Goal: Information Seeking & Learning: Compare options

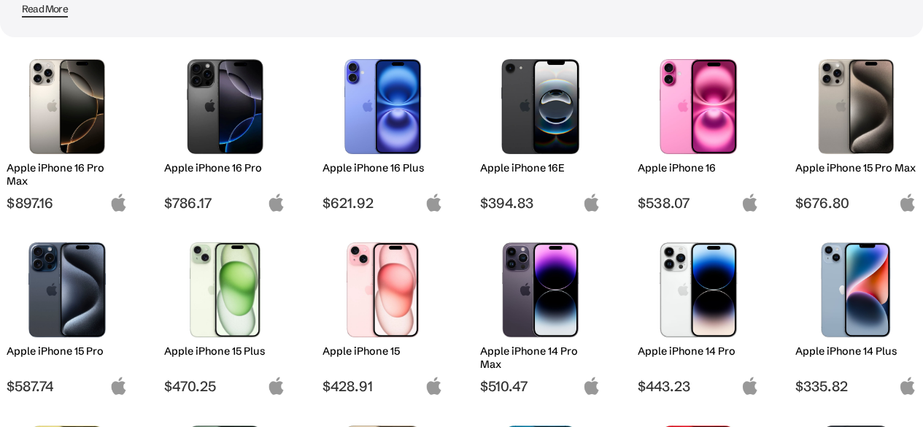
scroll to position [193, 0]
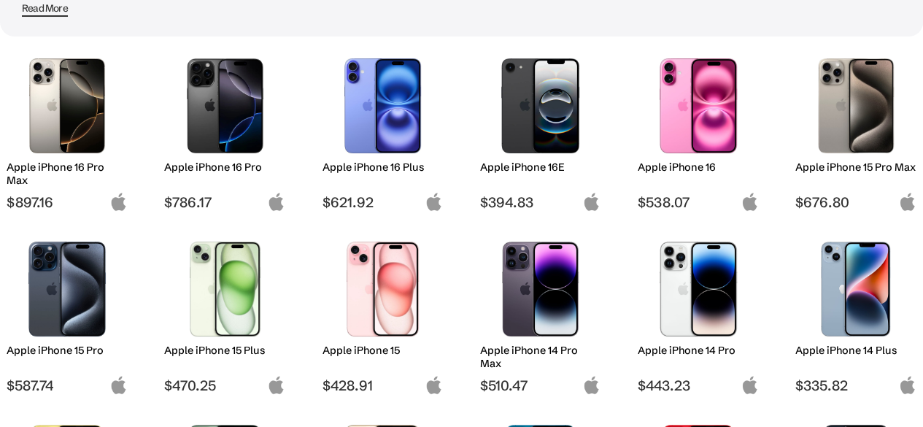
click at [668, 191] on div "Apple iPhone 16" at bounding box center [698, 176] width 121 height 33
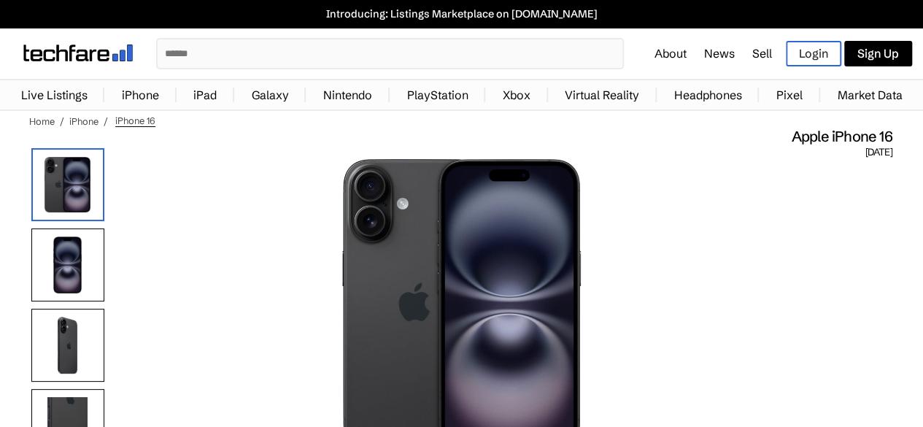
click at [692, 135] on h1 "Apple iPhone 16" at bounding box center [458, 136] width 868 height 19
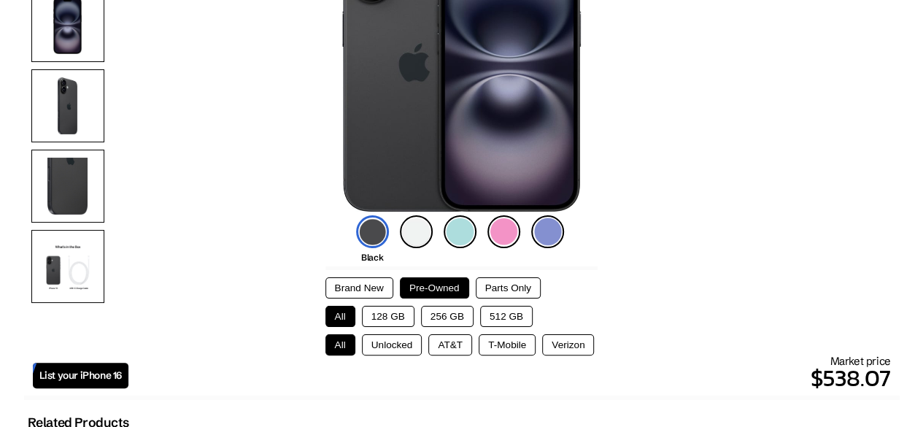
scroll to position [240, 0]
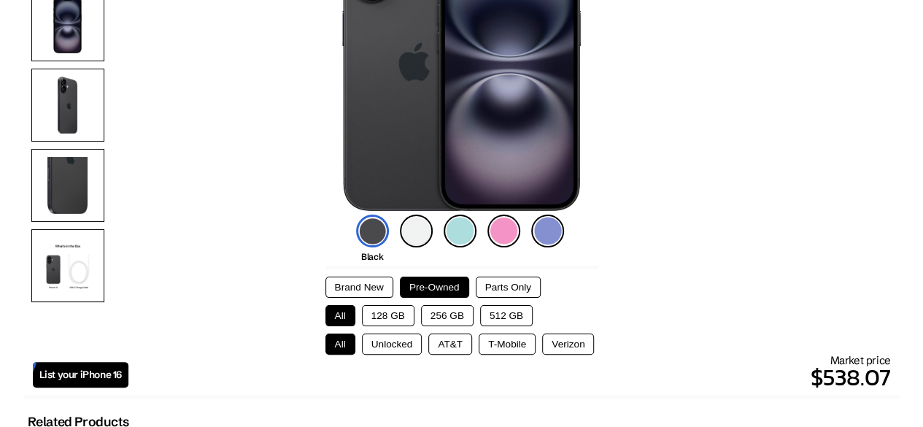
click at [392, 340] on button "Unlocked" at bounding box center [392, 343] width 61 height 21
click at [395, 316] on button "128 GB" at bounding box center [388, 315] width 53 height 21
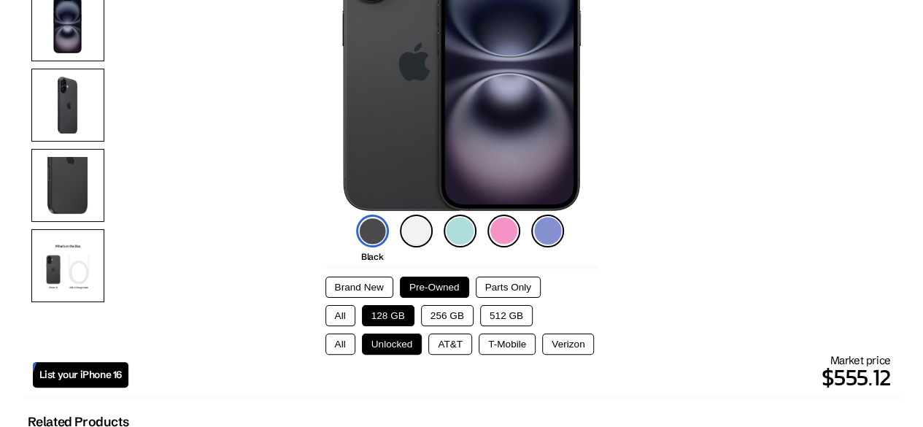
click at [445, 309] on button "256 GB" at bounding box center [447, 315] width 53 height 21
click at [483, 309] on button "512 GB" at bounding box center [506, 315] width 53 height 21
click at [365, 312] on button "128 GB" at bounding box center [388, 315] width 53 height 21
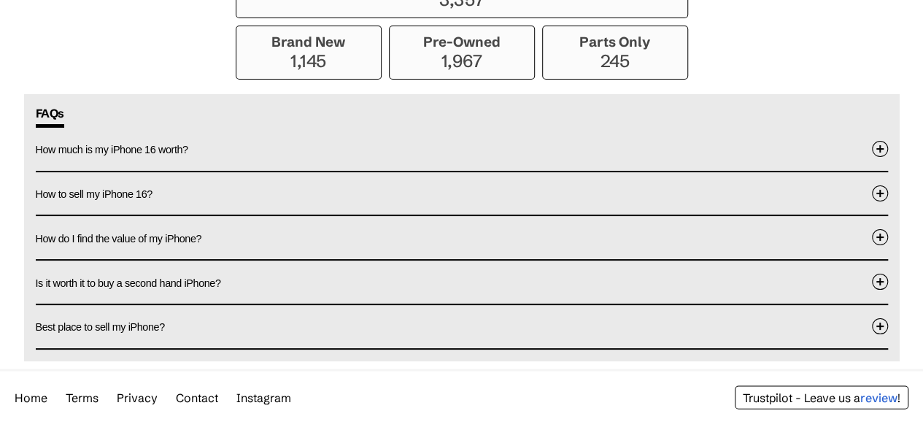
scroll to position [1331, 0]
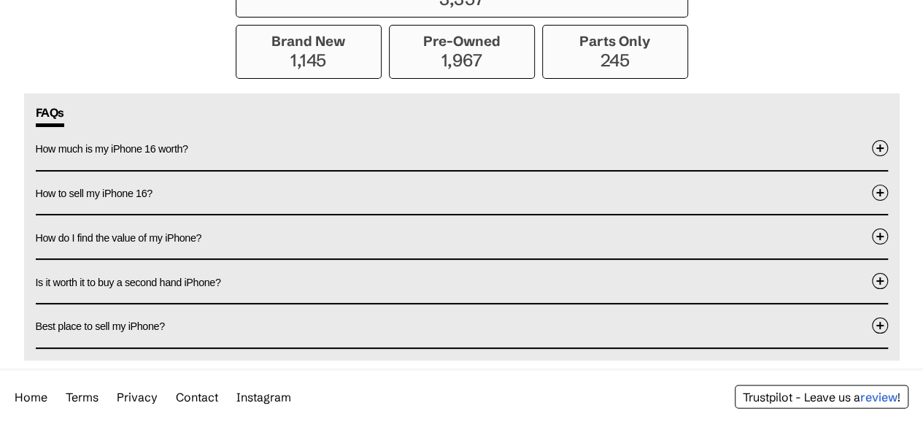
click at [389, 152] on button "How much is my iPhone 16 worth?" at bounding box center [462, 148] width 852 height 43
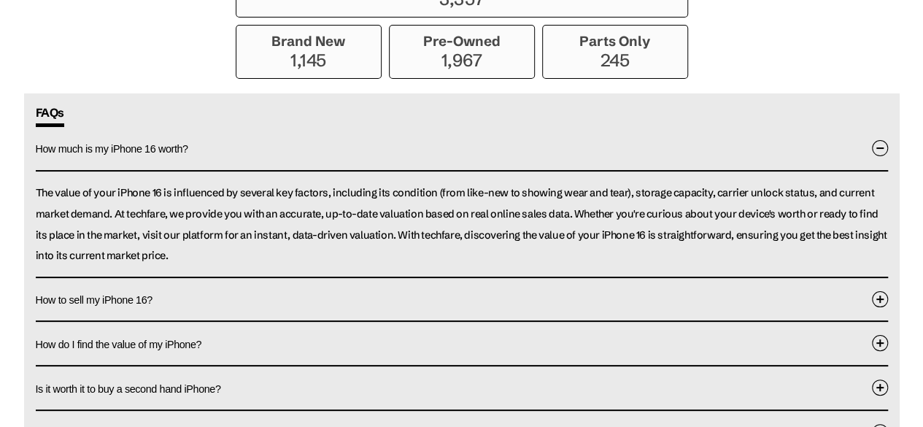
click at [389, 152] on button "How much is my iPhone 16 worth?" at bounding box center [462, 149] width 852 height 45
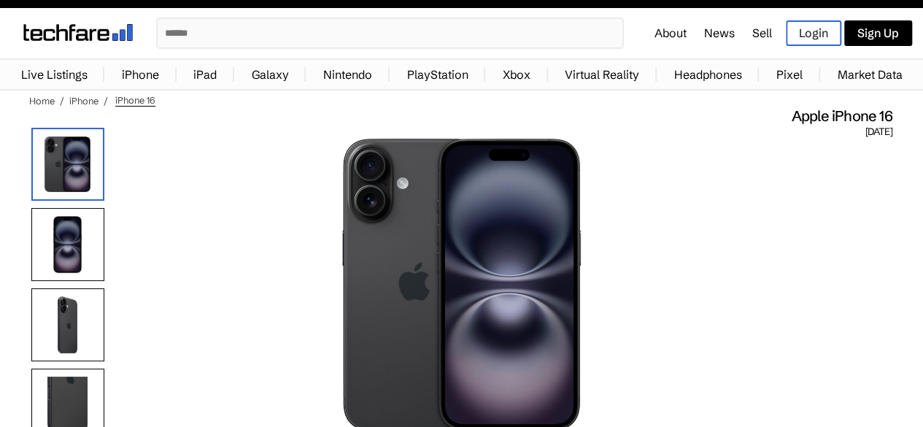
scroll to position [18, 0]
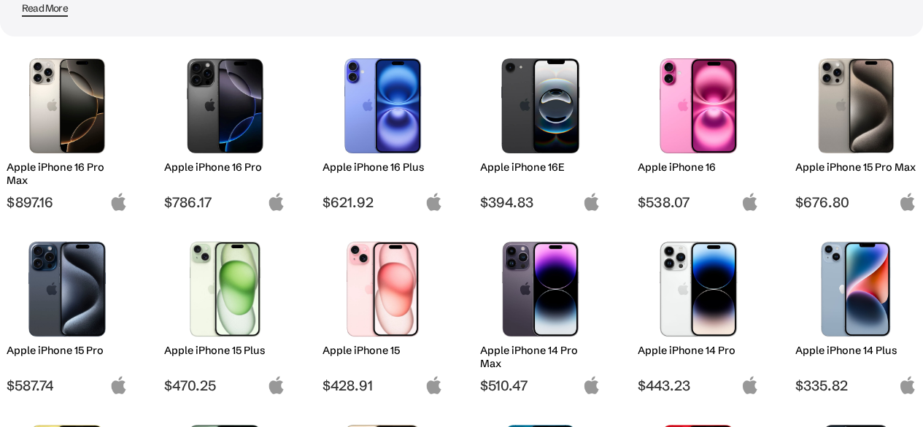
click at [93, 312] on img at bounding box center [67, 288] width 99 height 95
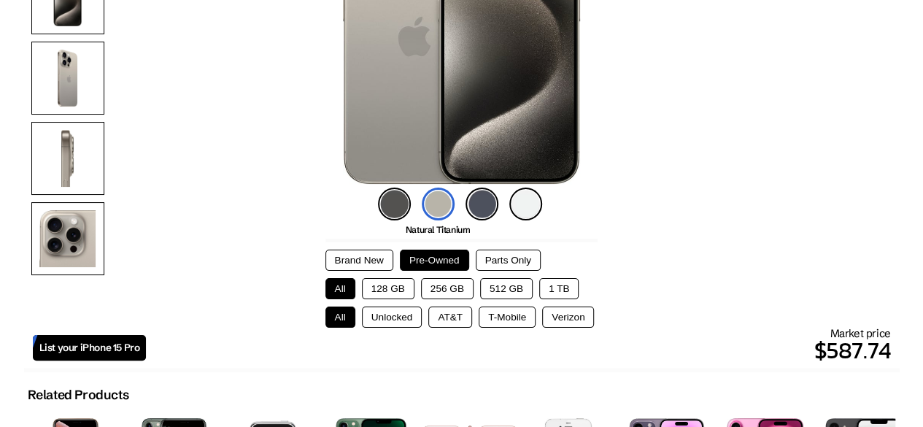
scroll to position [268, 0]
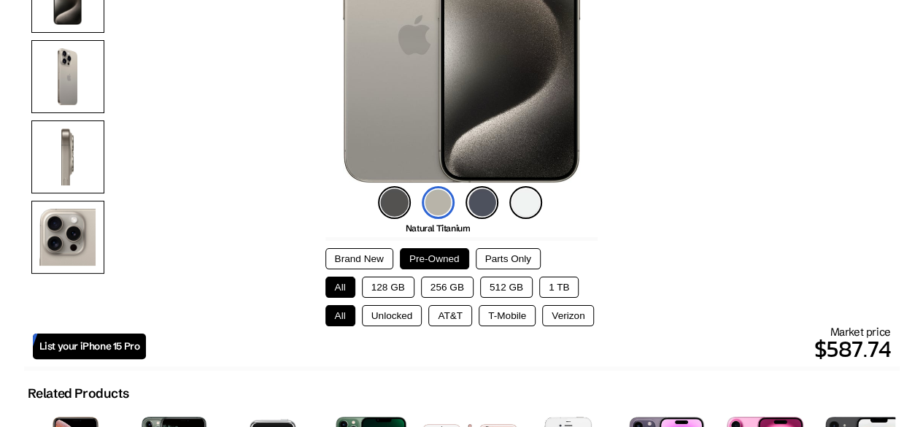
click at [379, 280] on button "128 GB" at bounding box center [388, 286] width 53 height 21
click at [384, 314] on button "Unlocked" at bounding box center [392, 315] width 61 height 21
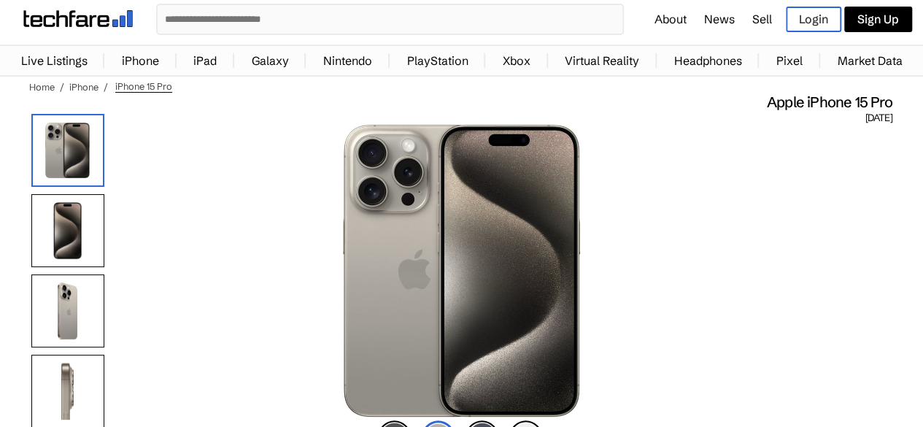
scroll to position [0, 0]
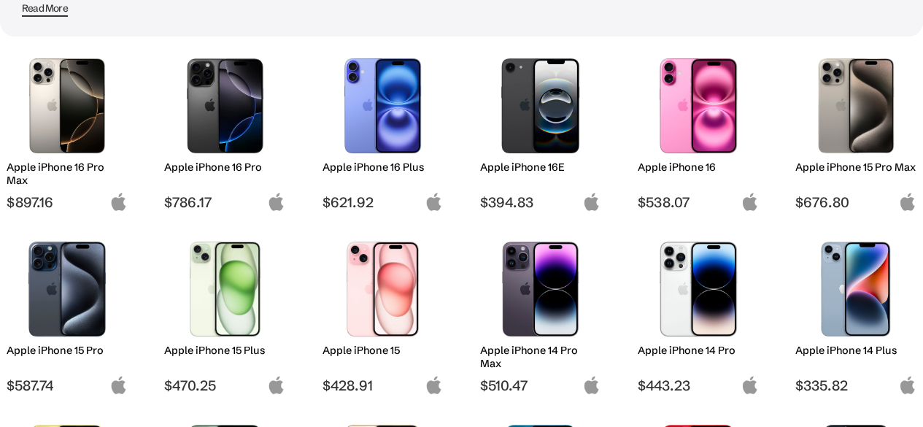
click at [364, 169] on h2 "Apple iPhone 16 Plus" at bounding box center [382, 166] width 121 height 13
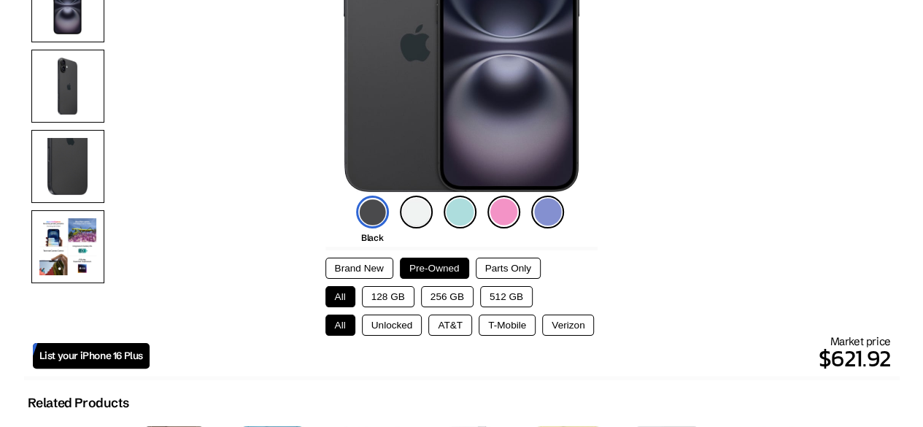
scroll to position [260, 0]
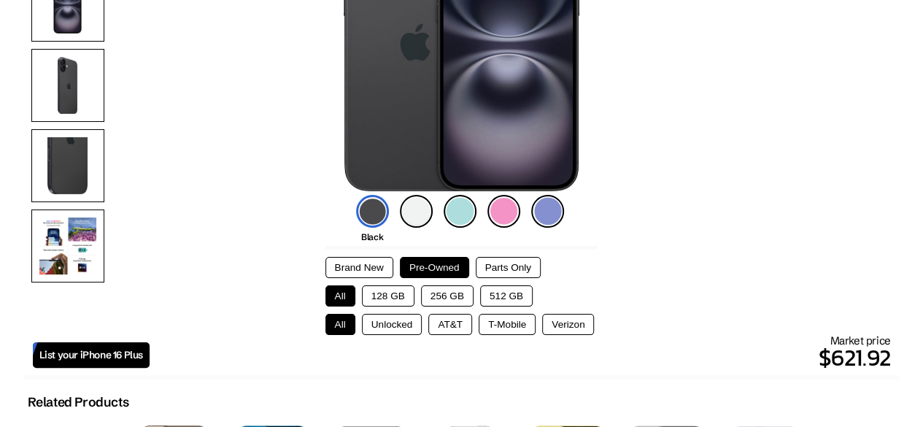
click at [374, 296] on button "128 GB" at bounding box center [388, 295] width 53 height 21
click at [379, 329] on button "Unlocked" at bounding box center [392, 324] width 61 height 21
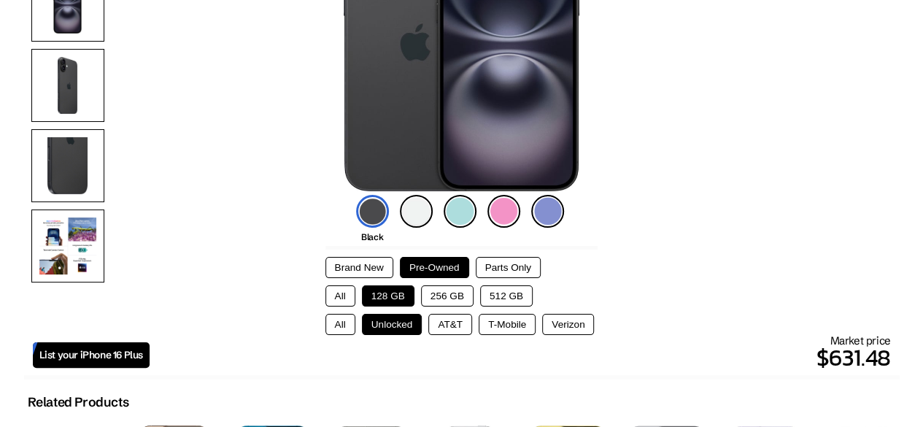
click at [456, 317] on button "AT&T" at bounding box center [450, 324] width 44 height 21
click at [506, 317] on button "T-Mobile" at bounding box center [507, 324] width 57 height 21
click at [560, 320] on button "Verizon" at bounding box center [568, 324] width 52 height 21
click at [403, 319] on button "Unlocked" at bounding box center [392, 324] width 61 height 21
click at [330, 320] on button "All" at bounding box center [340, 324] width 30 height 21
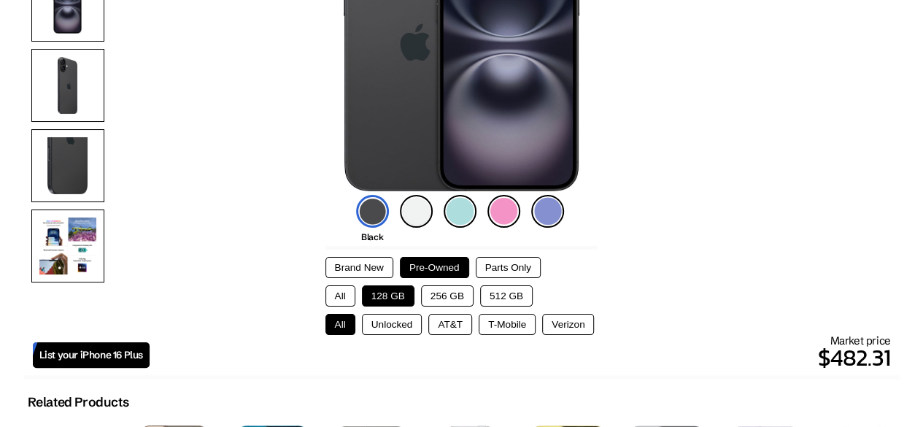
click at [376, 320] on button "Unlocked" at bounding box center [392, 324] width 61 height 21
click at [355, 322] on div "All Unlocked AT&T T-Mobile Verizon" at bounding box center [461, 324] width 273 height 21
click at [350, 322] on button "All" at bounding box center [340, 324] width 30 height 21
click at [463, 321] on button "AT&T" at bounding box center [450, 324] width 44 height 21
click at [507, 319] on button "T-Mobile" at bounding box center [507, 324] width 57 height 21
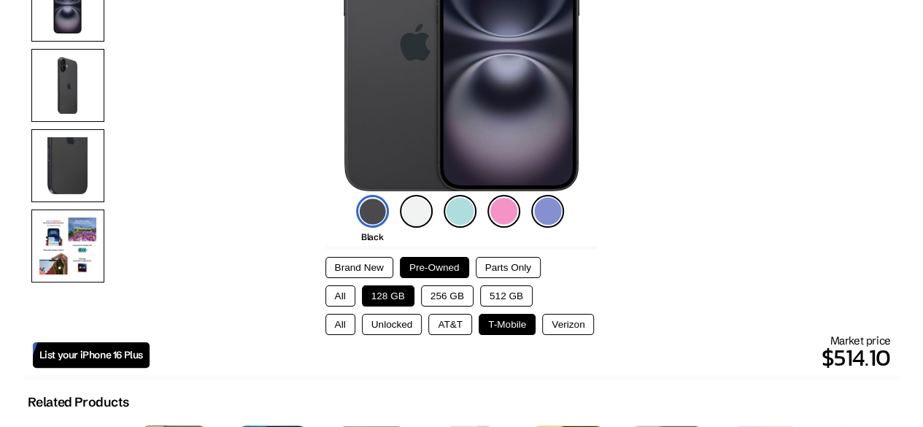
click at [560, 320] on button "Verizon" at bounding box center [568, 324] width 52 height 21
click at [407, 317] on button "Unlocked" at bounding box center [392, 324] width 61 height 21
click at [432, 300] on button "256 GB" at bounding box center [447, 295] width 53 height 21
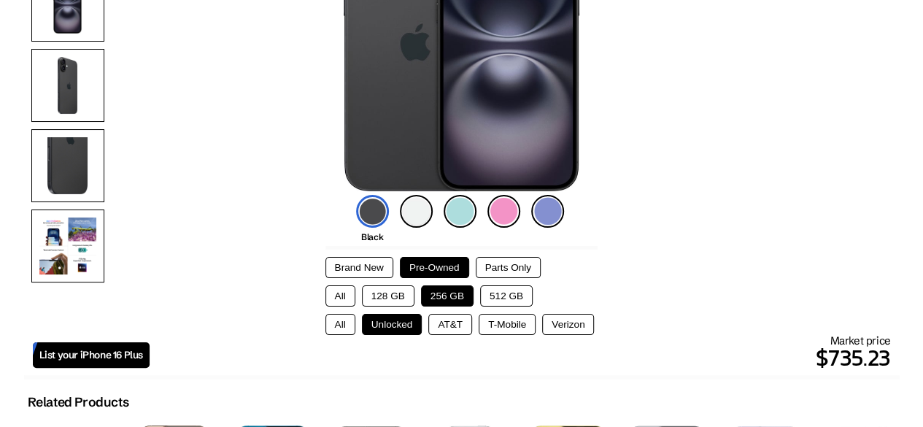
click at [505, 290] on button "512 GB" at bounding box center [506, 295] width 53 height 21
click at [384, 287] on button "128 GB" at bounding box center [388, 295] width 53 height 21
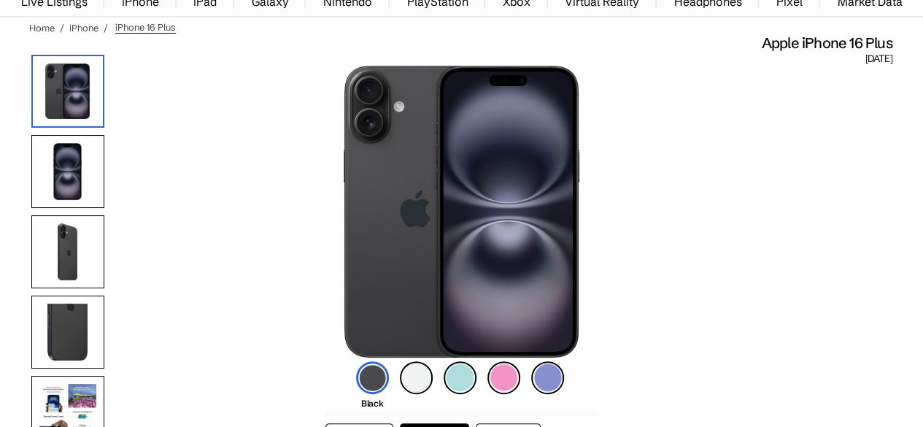
scroll to position [0, 0]
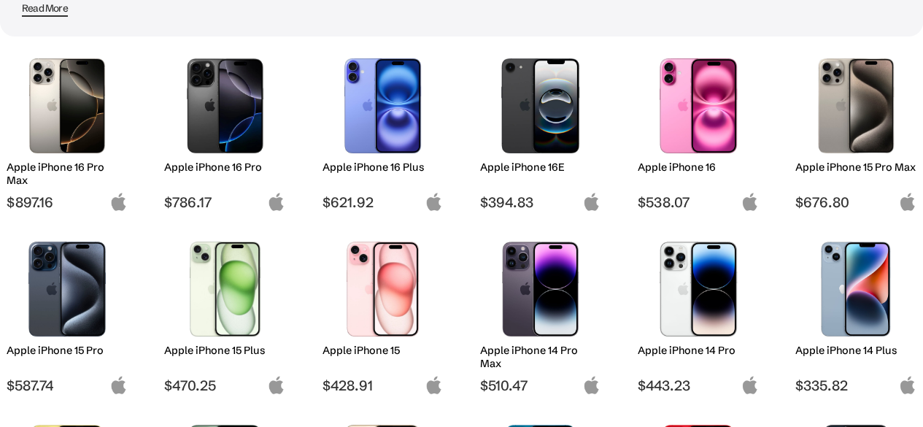
click at [816, 158] on div at bounding box center [855, 105] width 99 height 109
click at [819, 171] on h2 "Apple iPhone 15 Pro Max" at bounding box center [855, 166] width 121 height 13
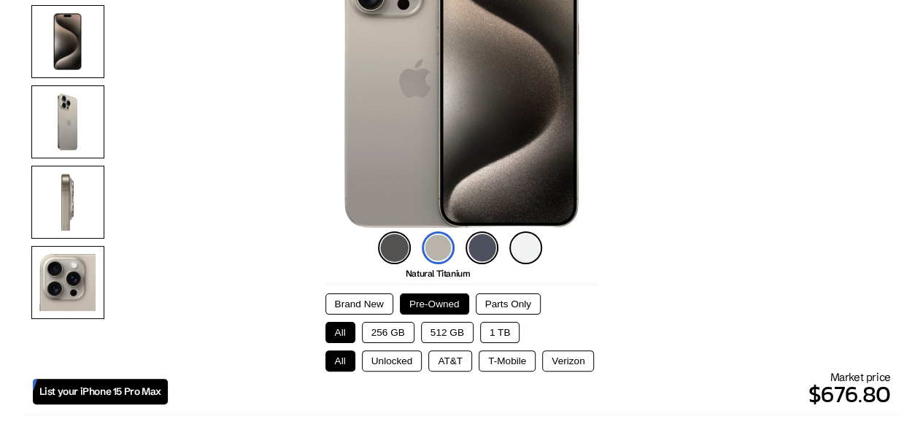
scroll to position [324, 0]
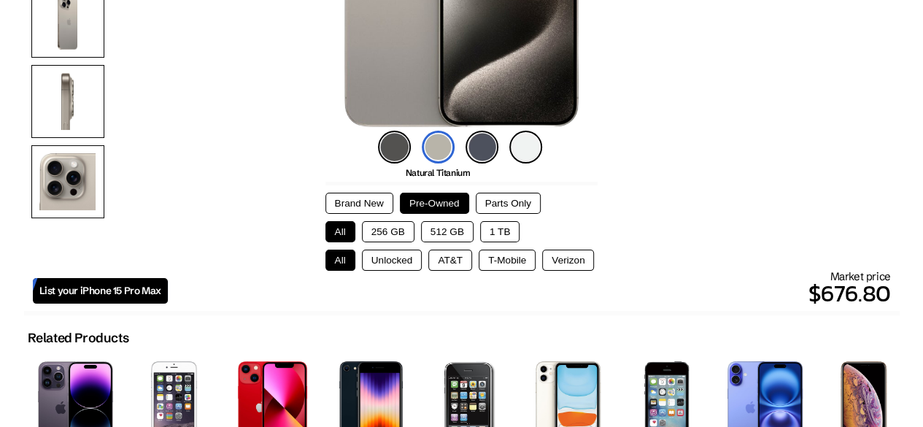
click at [394, 229] on button "256 GB" at bounding box center [388, 231] width 53 height 21
click at [326, 226] on button "All" at bounding box center [340, 231] width 30 height 21
click at [368, 227] on button "256 GB" at bounding box center [388, 231] width 53 height 21
click at [379, 250] on button "Unlocked" at bounding box center [392, 260] width 61 height 21
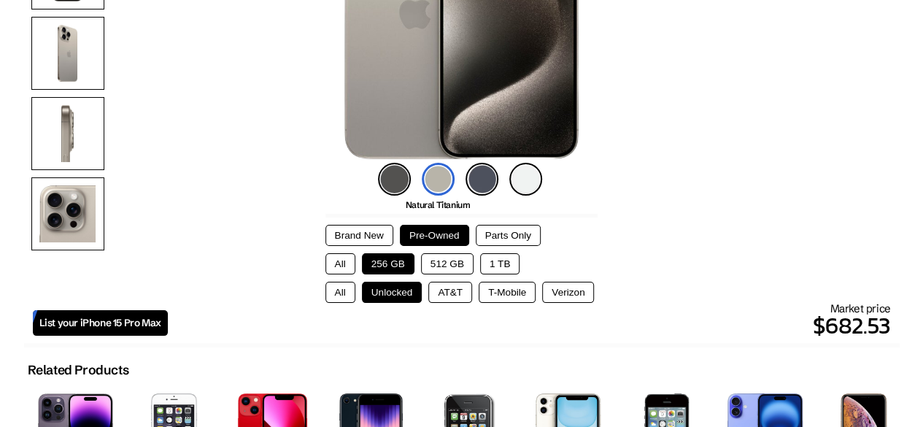
scroll to position [298, 0]
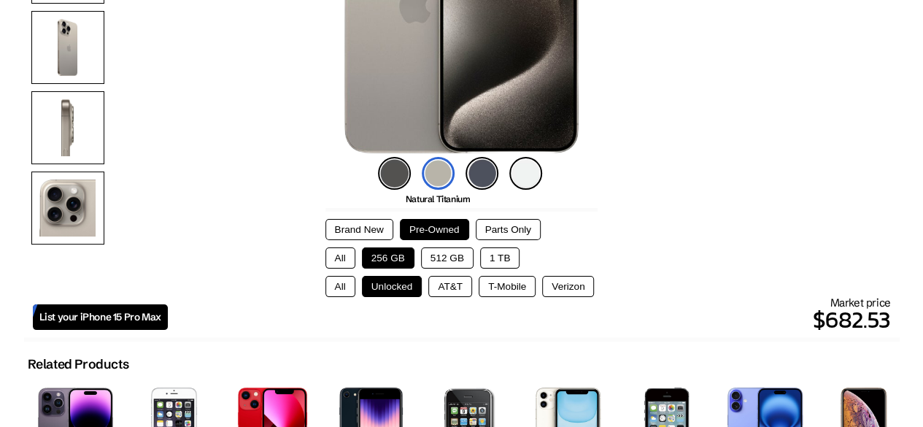
click at [394, 171] on img at bounding box center [394, 173] width 33 height 33
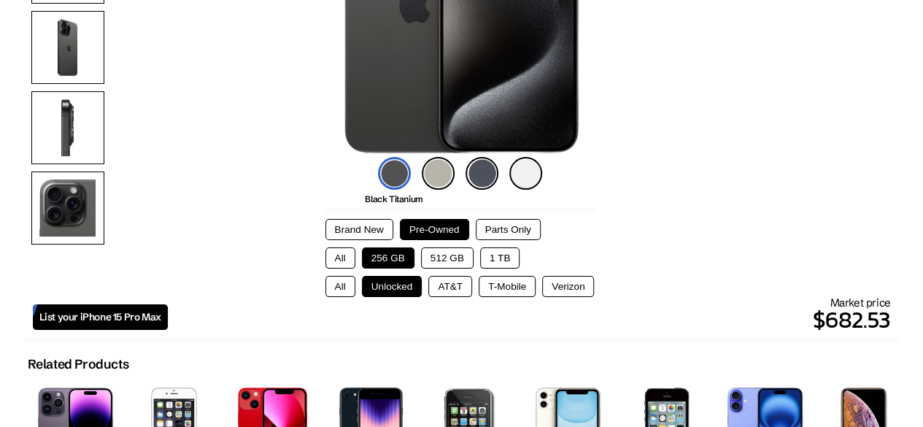
click at [433, 173] on img at bounding box center [438, 173] width 33 height 33
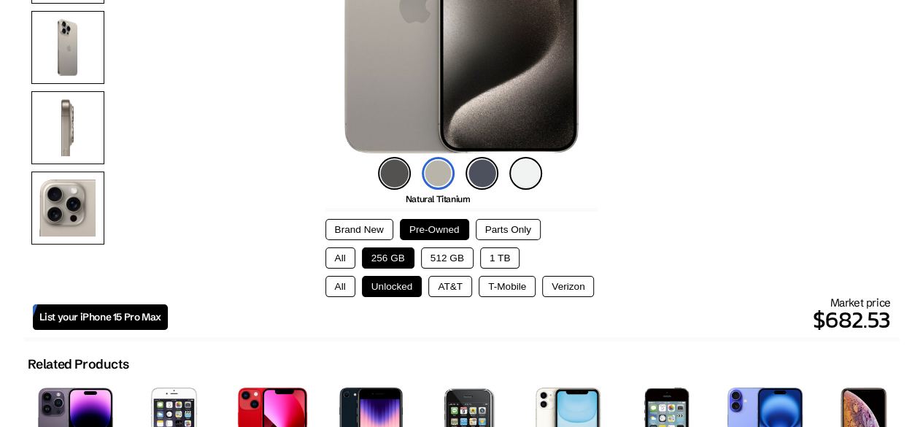
click at [490, 177] on img at bounding box center [481, 173] width 33 height 33
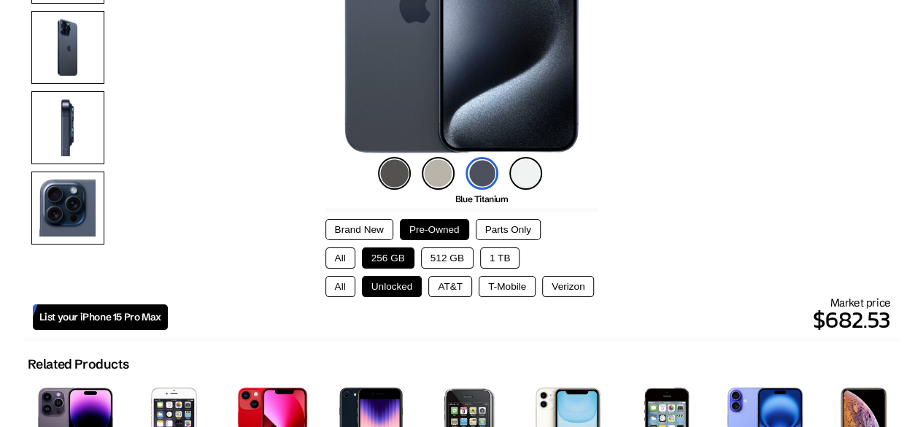
click at [529, 174] on img at bounding box center [525, 173] width 33 height 33
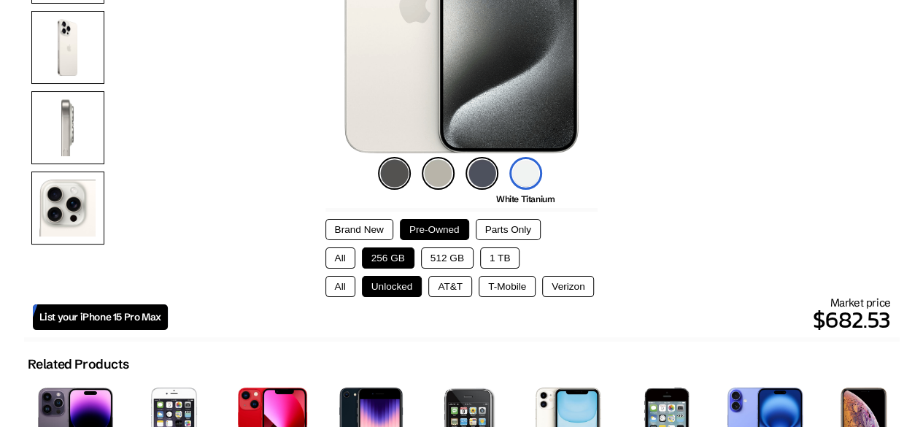
click at [428, 169] on img at bounding box center [438, 173] width 33 height 33
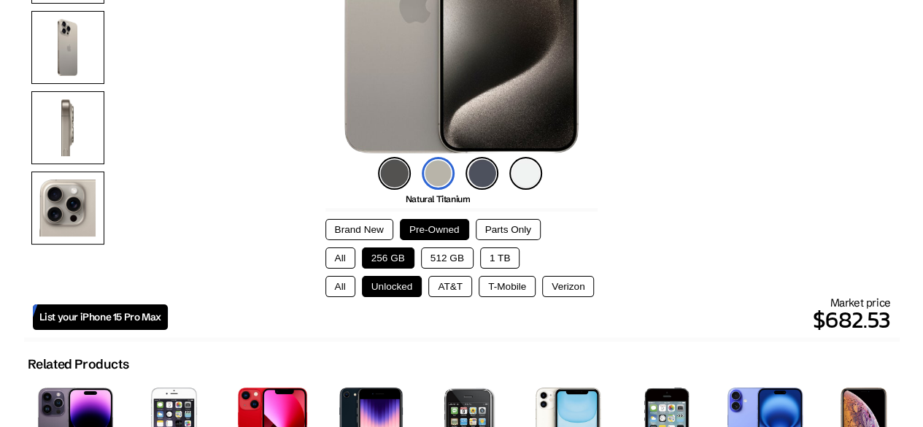
click at [469, 177] on img at bounding box center [481, 173] width 33 height 33
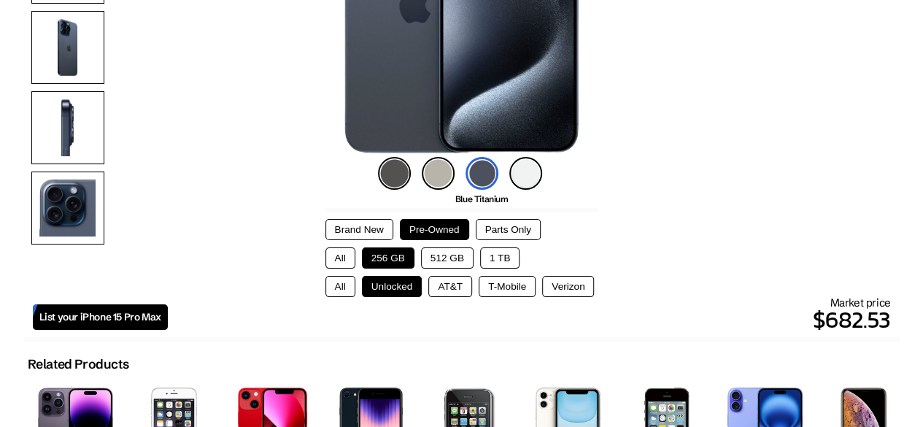
click at [393, 169] on img at bounding box center [394, 173] width 33 height 33
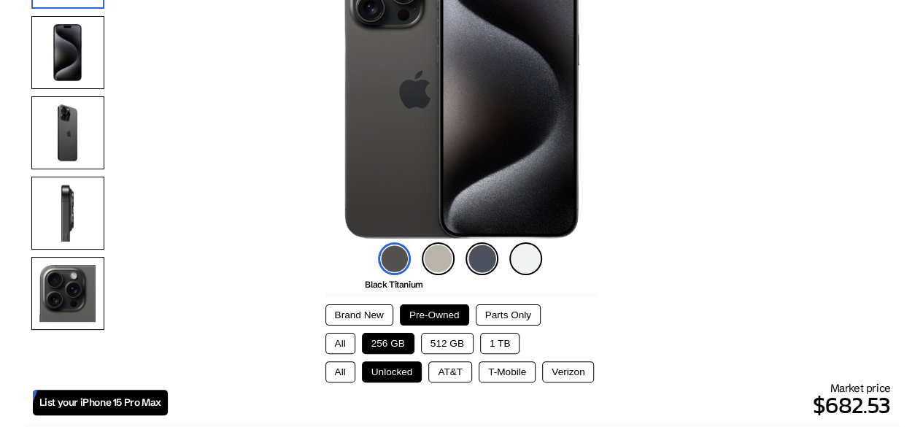
scroll to position [213, 0]
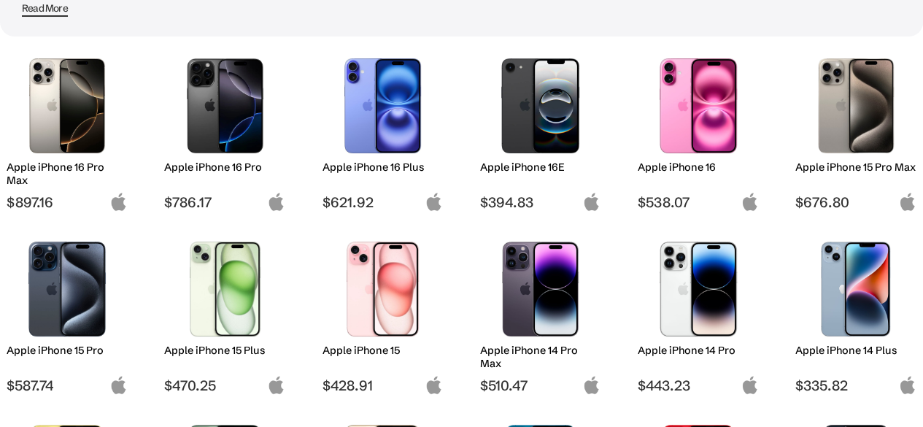
click at [514, 272] on img at bounding box center [540, 288] width 99 height 95
click at [515, 357] on h2 "Apple iPhone 14 Pro Max" at bounding box center [540, 357] width 121 height 26
click at [524, 319] on img at bounding box center [540, 288] width 99 height 95
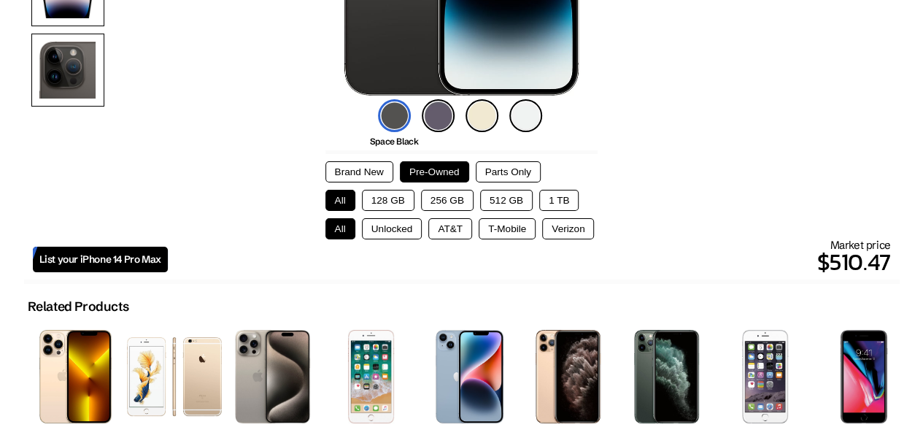
scroll to position [357, 0]
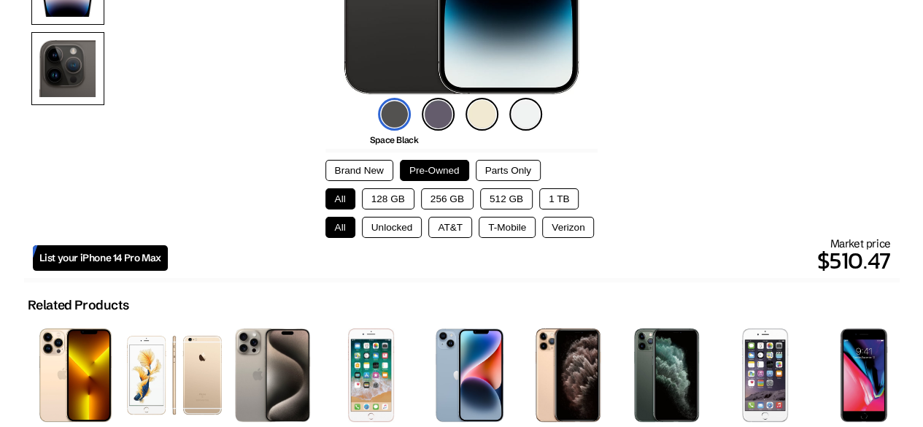
click at [377, 195] on button "128 GB" at bounding box center [388, 198] width 53 height 21
click at [397, 228] on button "Unlocked" at bounding box center [392, 227] width 61 height 21
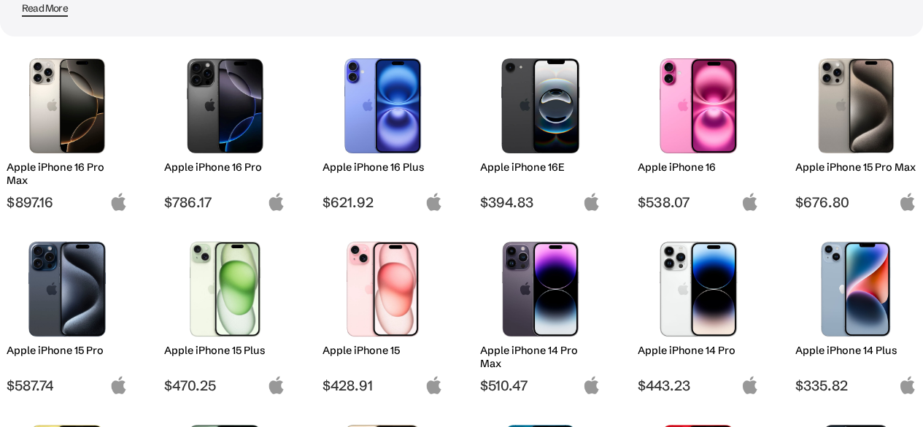
click at [68, 317] on img at bounding box center [67, 288] width 99 height 95
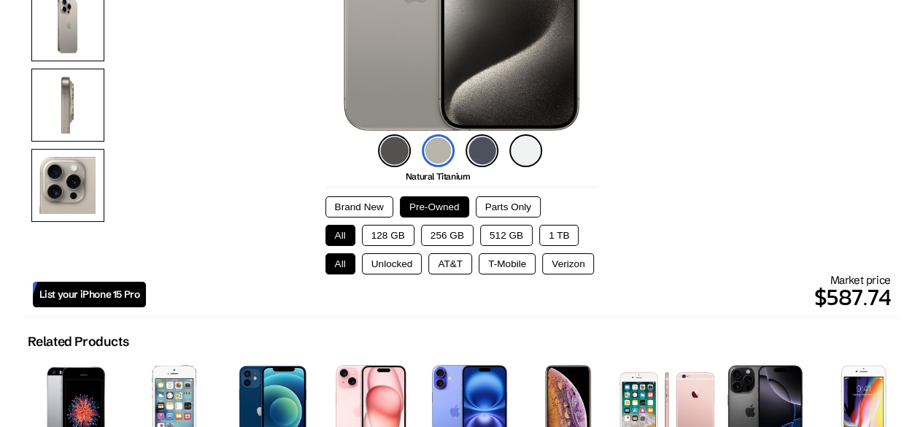
scroll to position [322, 0]
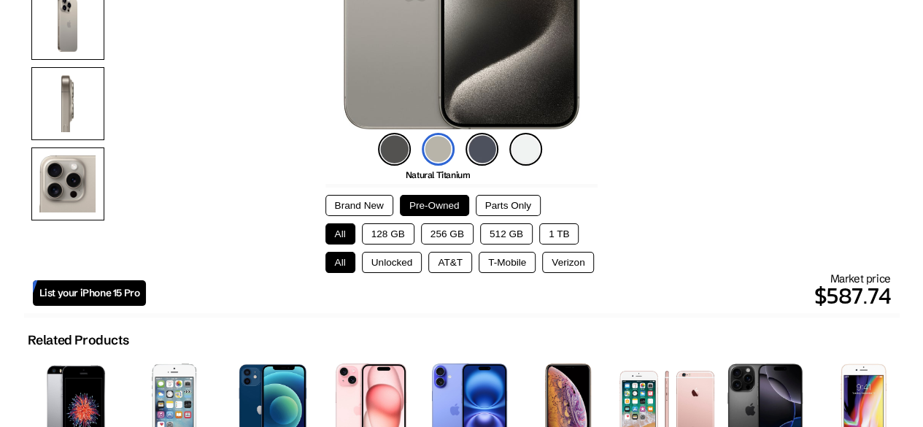
click at [372, 227] on button "128 GB" at bounding box center [388, 233] width 53 height 21
click at [387, 259] on button "Unlocked" at bounding box center [392, 262] width 61 height 21
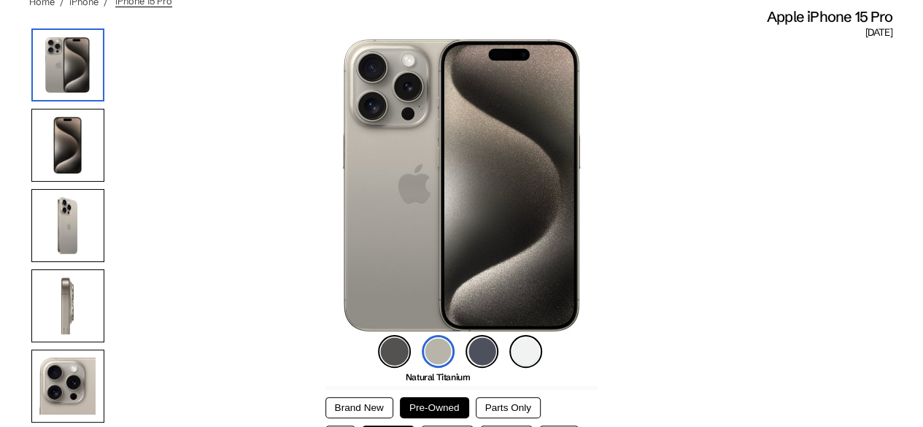
scroll to position [119, 0]
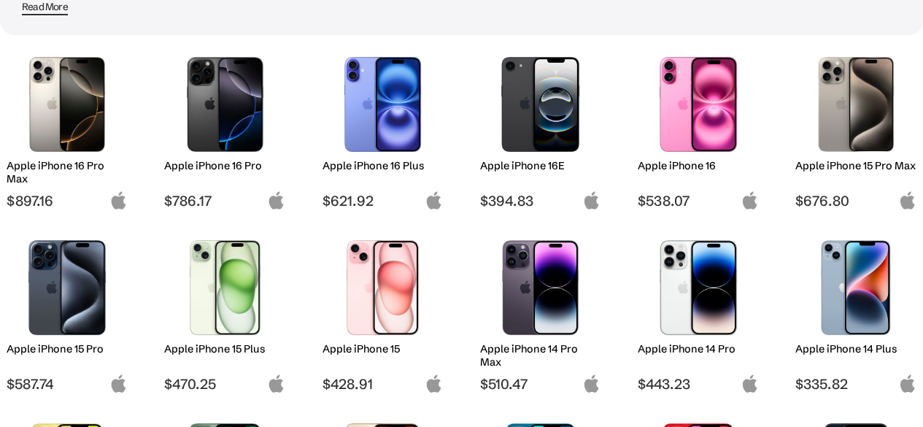
click at [811, 172] on h2 "Apple iPhone 15 Pro Max" at bounding box center [855, 165] width 121 height 13
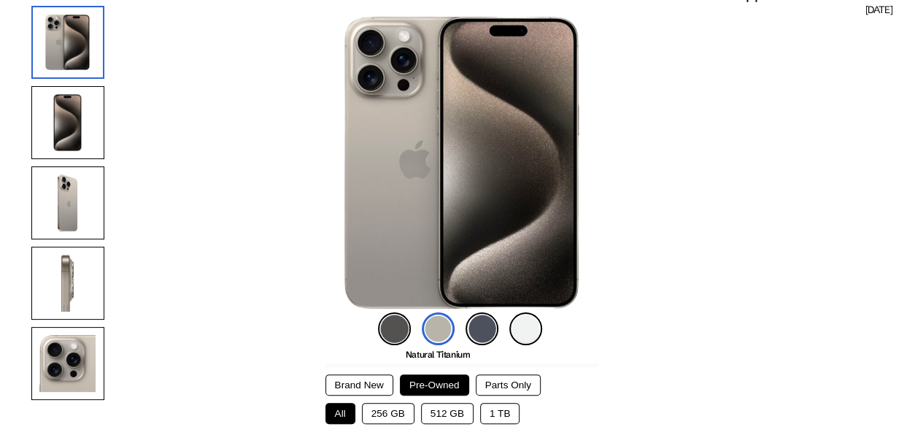
scroll to position [217, 0]
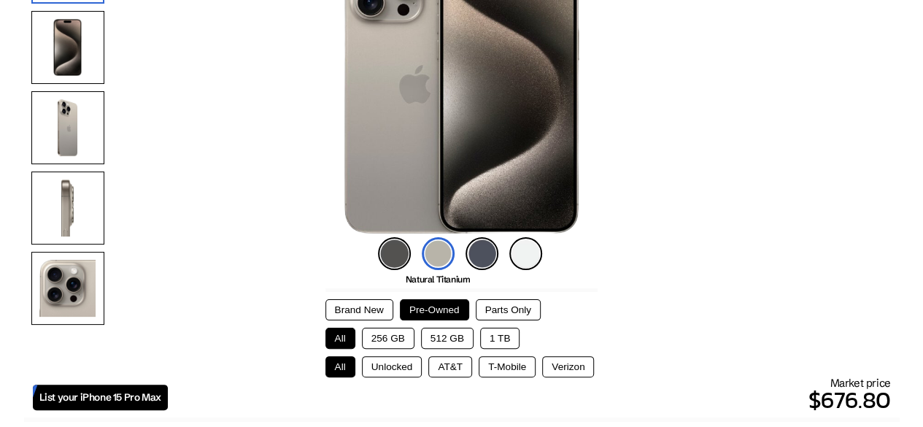
click at [387, 339] on button "256 GB" at bounding box center [388, 338] width 53 height 21
click at [390, 356] on button "Unlocked" at bounding box center [392, 366] width 61 height 21
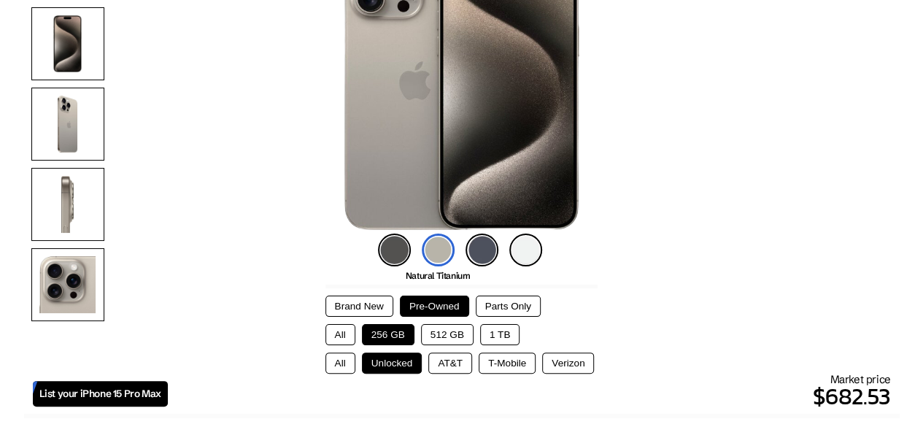
scroll to position [266, 0]
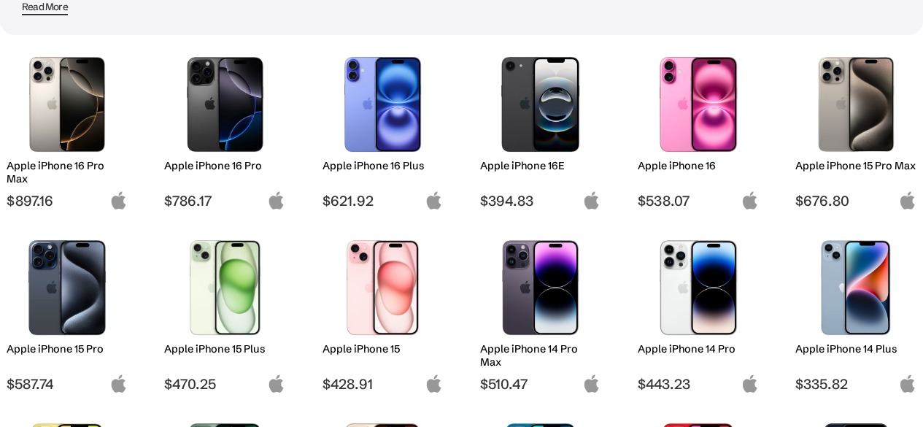
click at [669, 167] on h2 "Apple iPhone 16" at bounding box center [698, 165] width 121 height 13
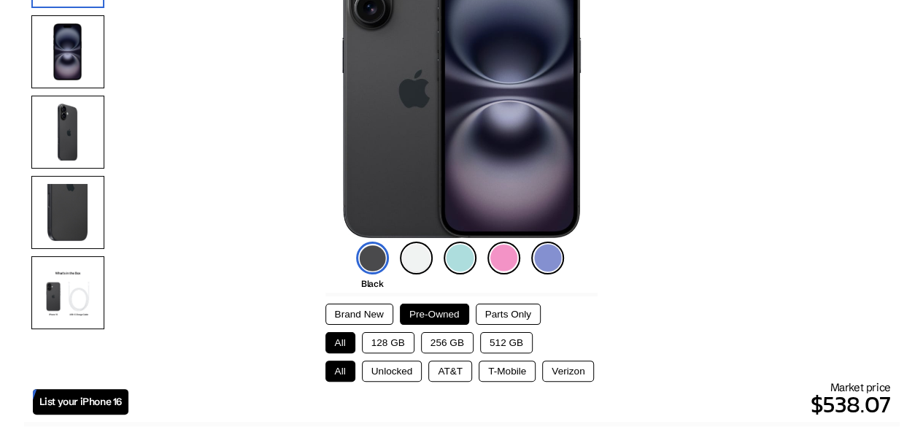
scroll to position [232, 0]
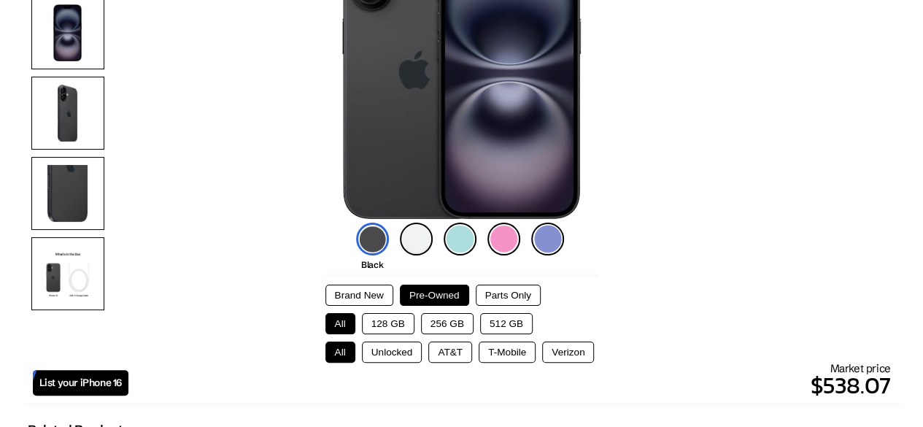
click at [382, 330] on button "128 GB" at bounding box center [388, 323] width 53 height 21
click at [384, 349] on button "Unlocked" at bounding box center [392, 351] width 61 height 21
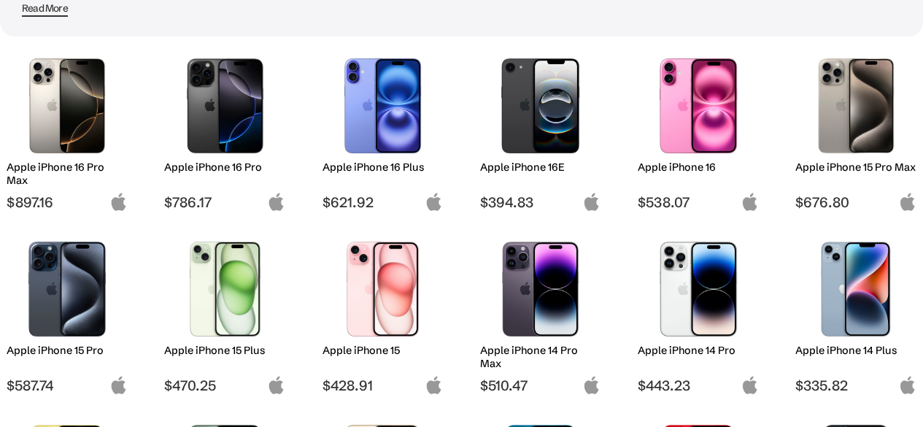
click at [387, 125] on img at bounding box center [382, 105] width 99 height 95
click at [354, 88] on img at bounding box center [382, 105] width 99 height 95
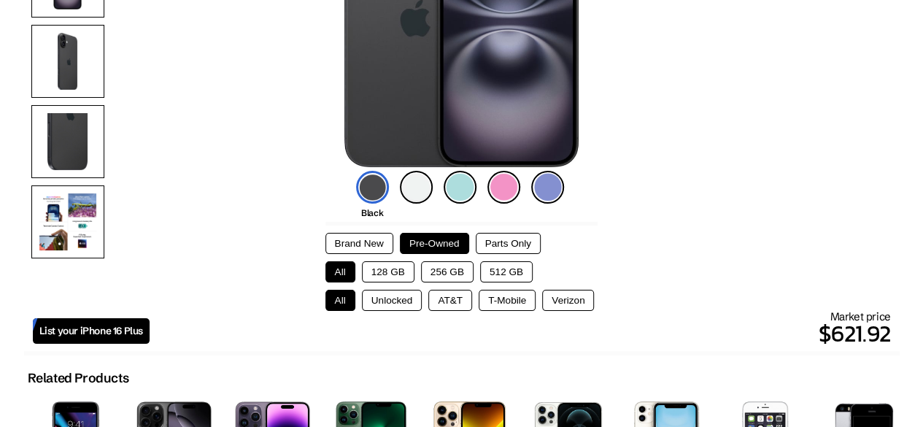
scroll to position [285, 0]
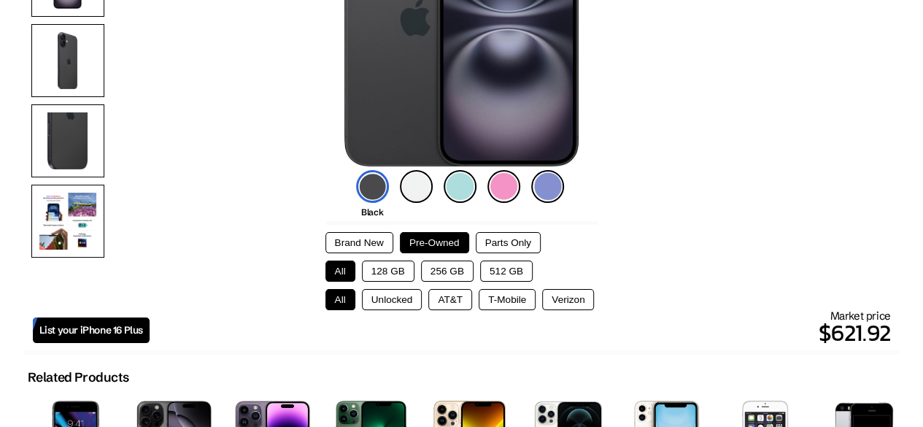
click at [397, 264] on button "128 GB" at bounding box center [388, 270] width 53 height 21
click at [394, 295] on button "Unlocked" at bounding box center [392, 299] width 61 height 21
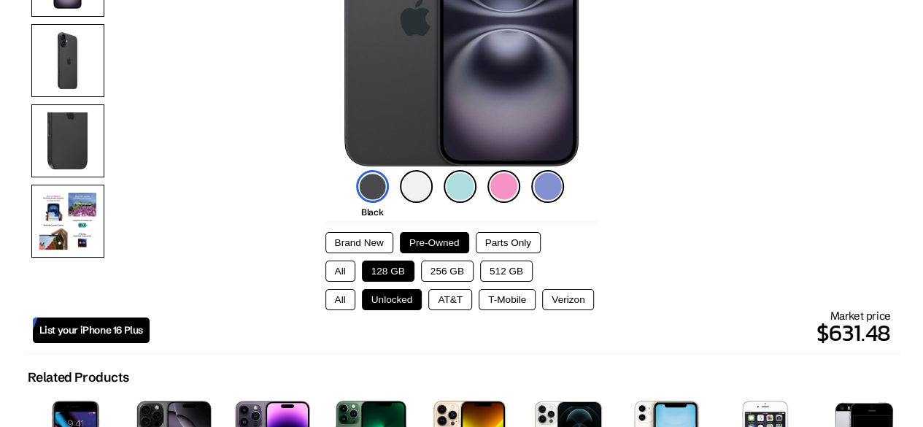
click at [343, 265] on button "All" at bounding box center [340, 270] width 30 height 21
click at [340, 293] on button "All" at bounding box center [340, 299] width 30 height 21
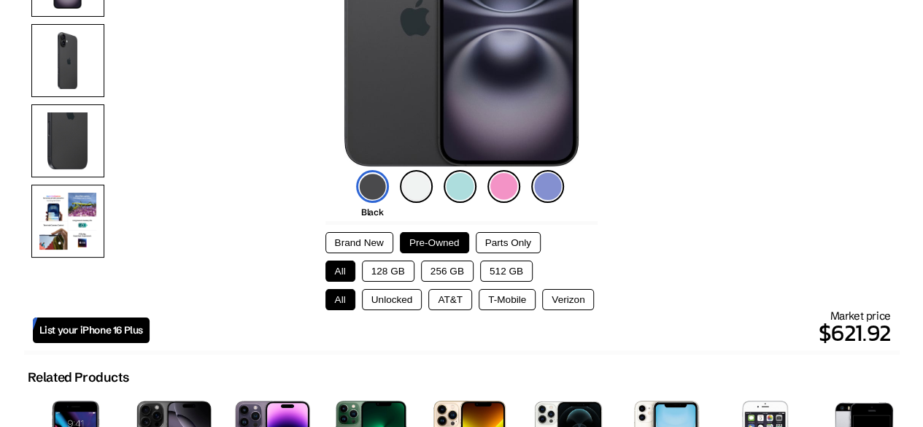
click at [452, 263] on button "256 GB" at bounding box center [447, 270] width 53 height 21
click at [502, 260] on button "512 GB" at bounding box center [506, 270] width 53 height 21
click at [368, 261] on button "128 GB" at bounding box center [388, 270] width 53 height 21
click at [381, 299] on button "Unlocked" at bounding box center [392, 299] width 61 height 21
